Goal: Task Accomplishment & Management: Use online tool/utility

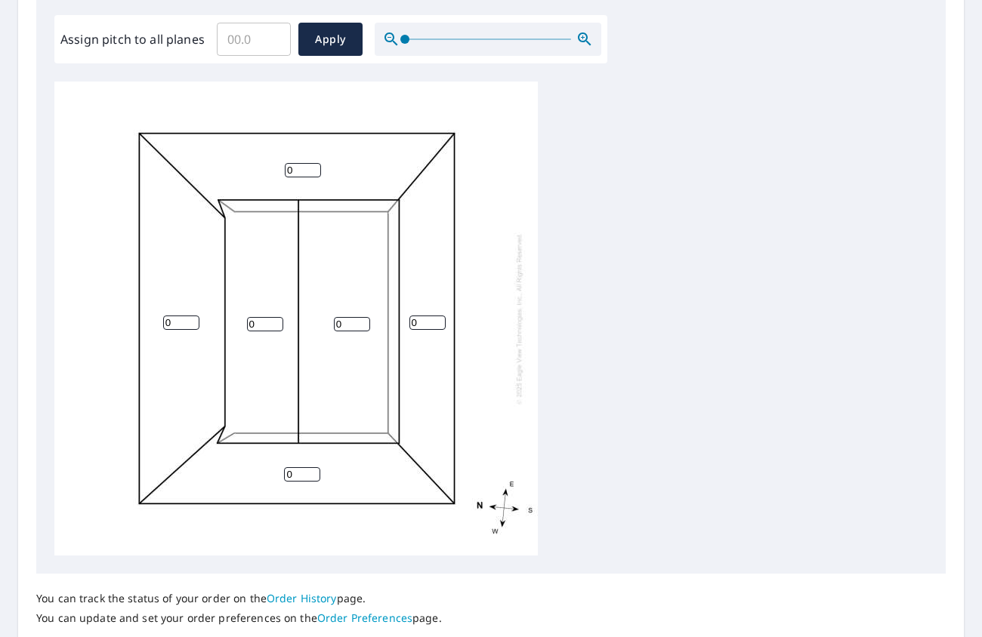
scroll to position [302, 0]
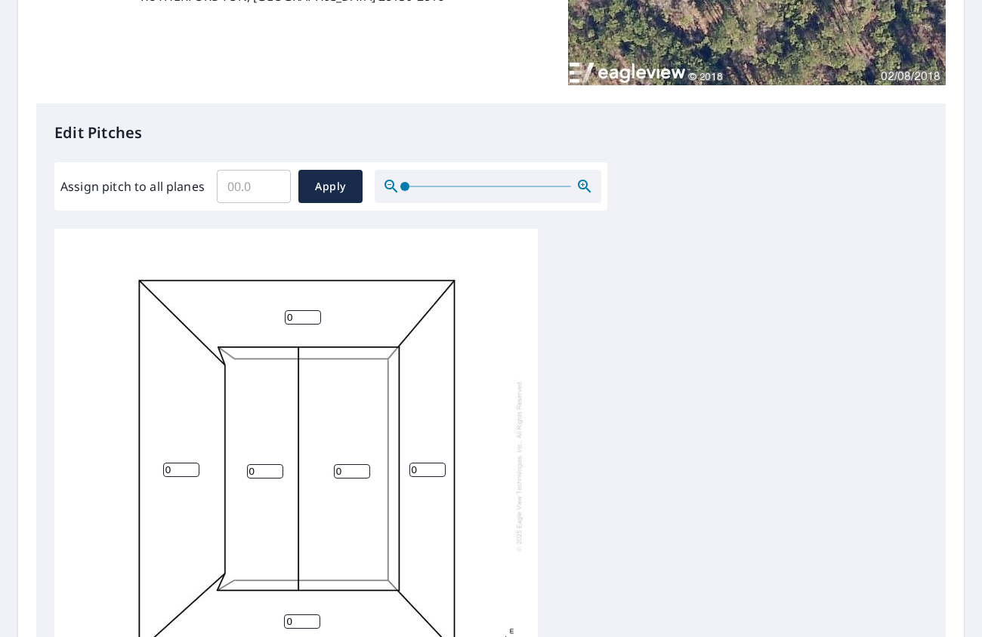
click at [245, 184] on input "Assign pitch to all planes" at bounding box center [254, 186] width 74 height 42
type input "3"
click at [332, 185] on span "Apply" at bounding box center [330, 187] width 40 height 19
type input "3"
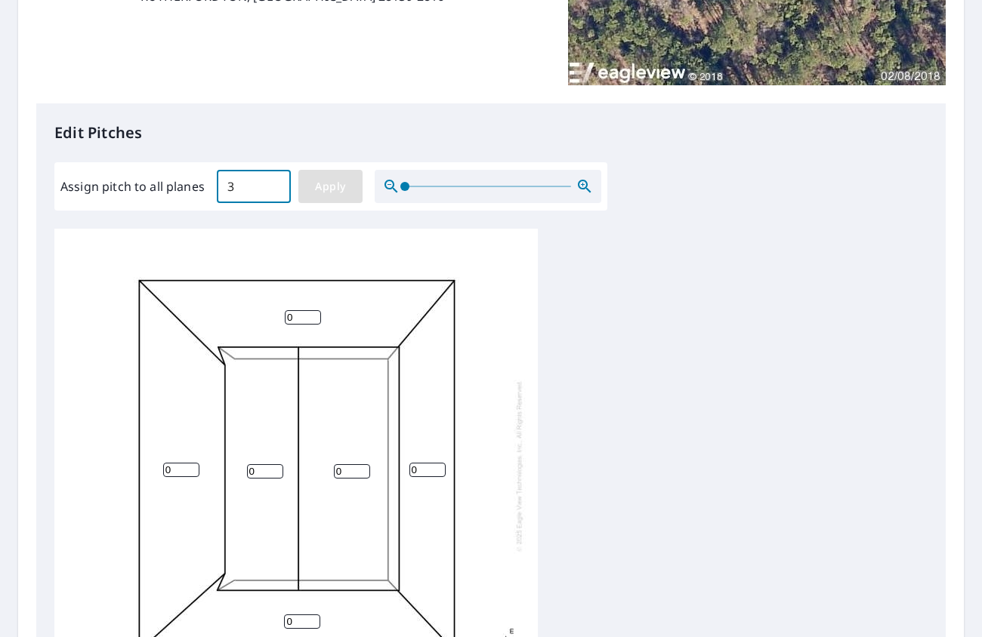
type input "3"
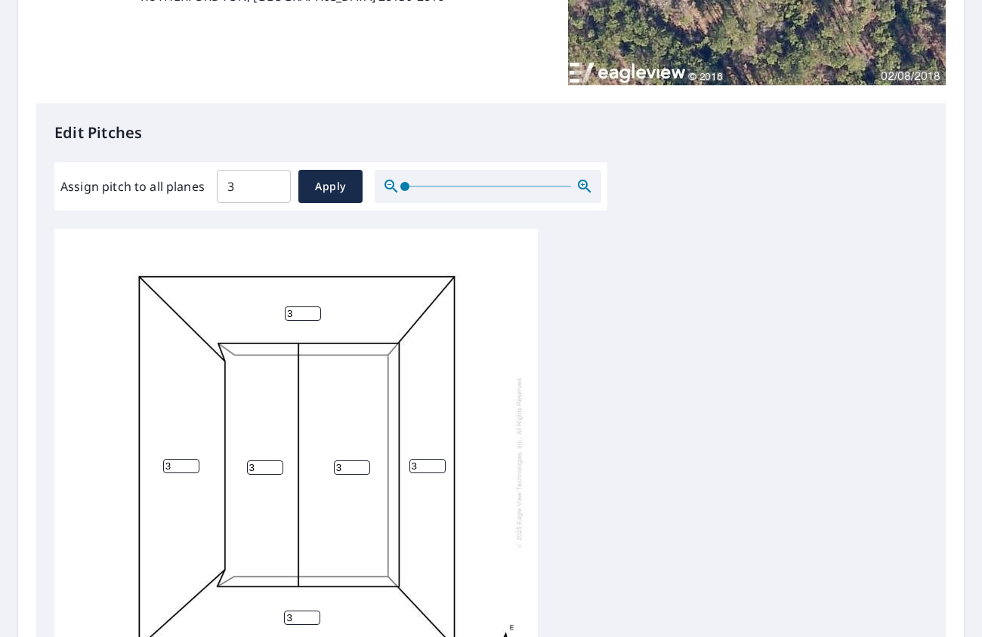
scroll to position [15, 0]
click at [264, 461] on input "3" at bounding box center [265, 468] width 36 height 14
type input "5"
click at [341, 461] on input "3" at bounding box center [352, 468] width 36 height 14
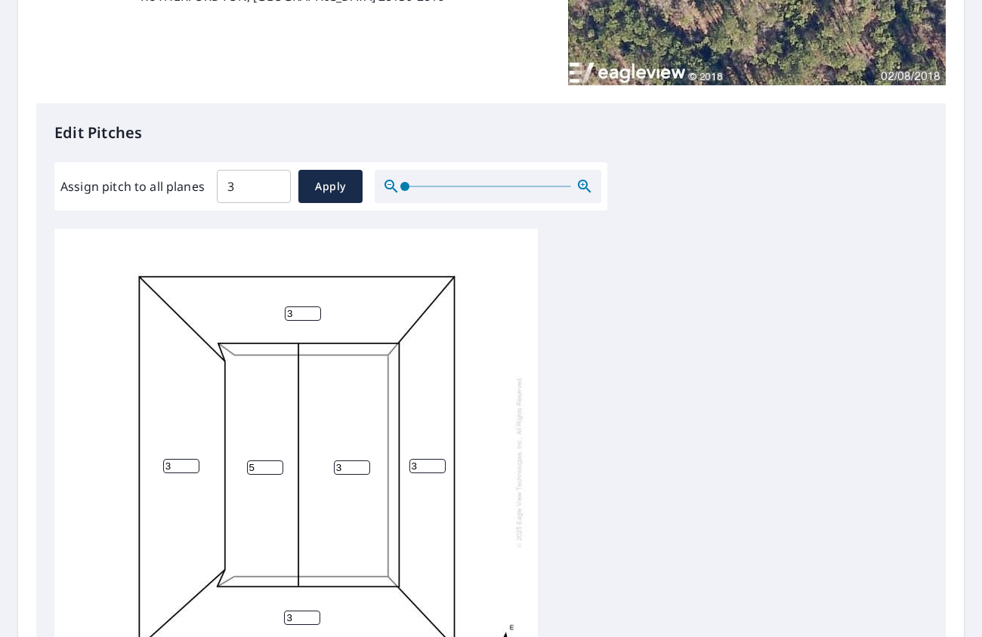
click at [341, 461] on input "3" at bounding box center [352, 468] width 36 height 14
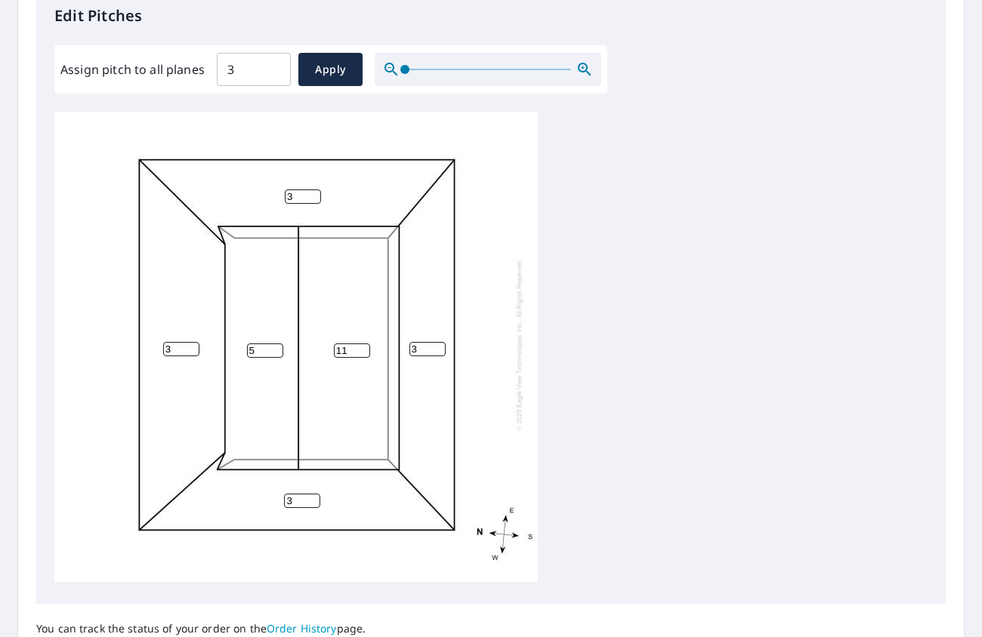
scroll to position [558, 0]
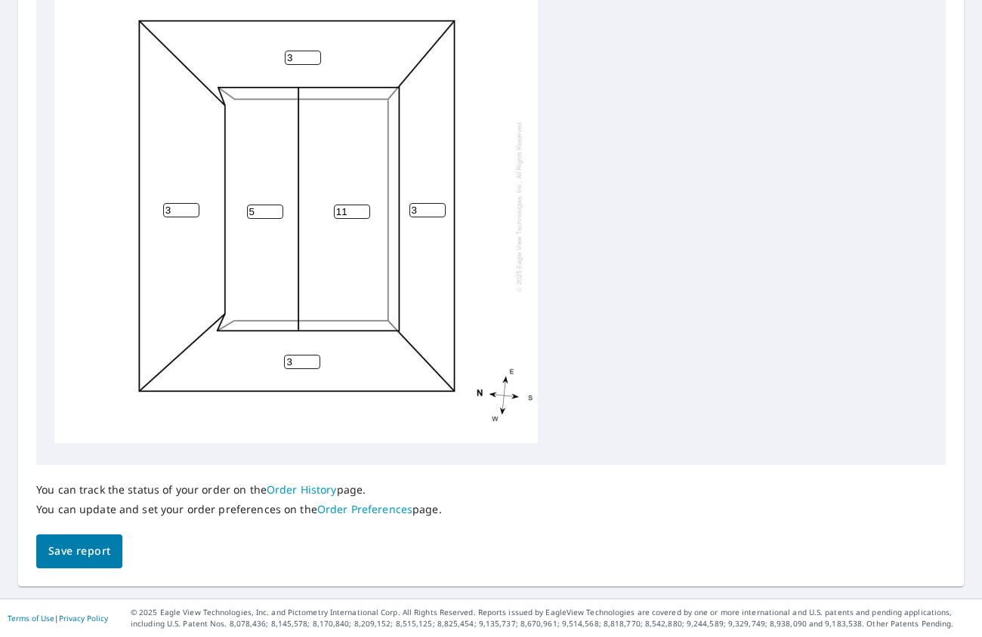
type input "11"
click at [69, 557] on span "Save report" at bounding box center [79, 551] width 62 height 19
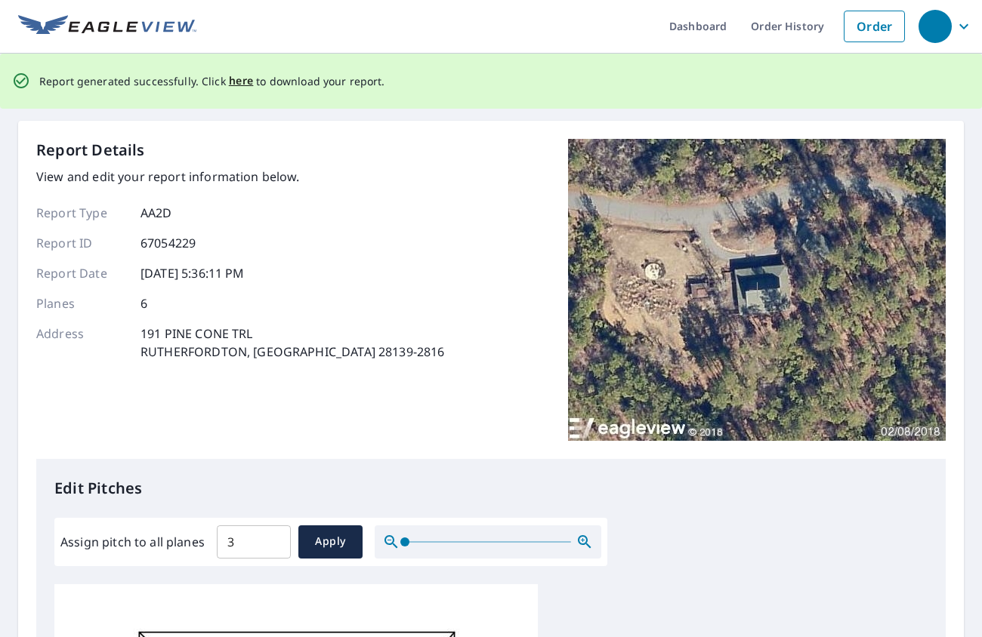
scroll to position [0, 0]
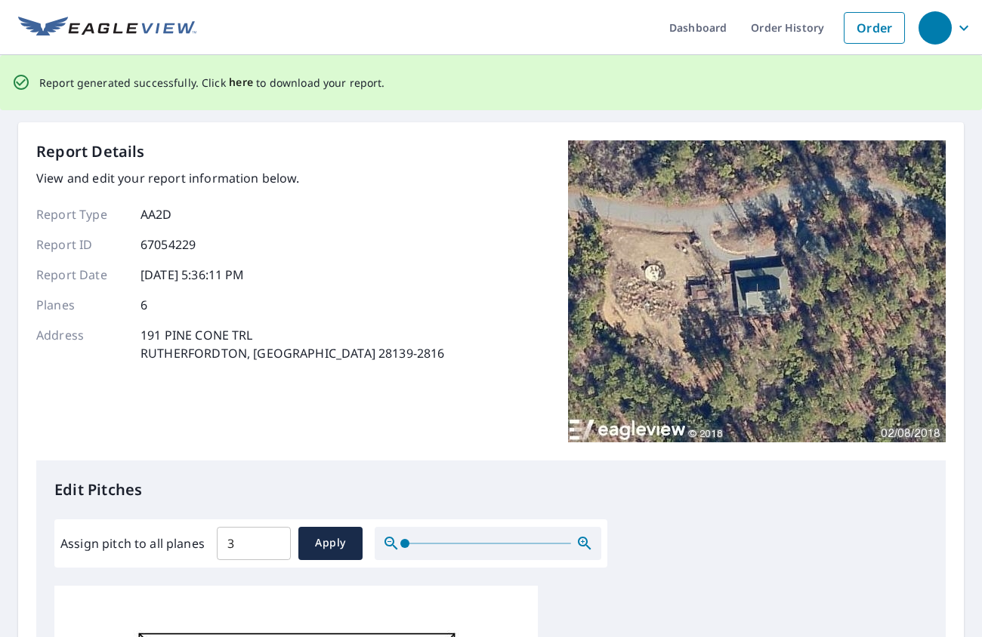
click at [239, 86] on span "here" at bounding box center [241, 82] width 25 height 19
